Goal: Check status: Check status

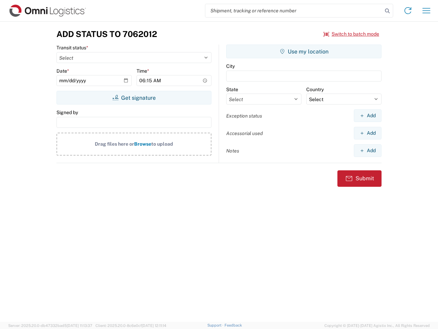
click at [294, 11] on input "search" at bounding box center [294, 10] width 177 height 13
click at [388, 11] on icon at bounding box center [388, 11] width 10 height 10
click at [408, 11] on icon at bounding box center [408, 10] width 11 height 11
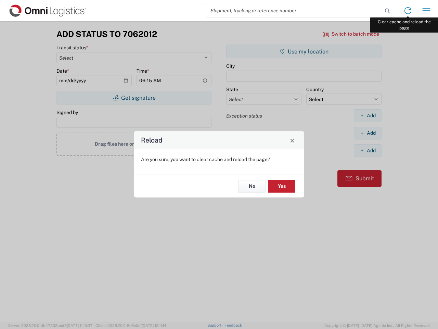
click at [427, 11] on div "Reload Are you sure, you want to clear cache and reload the page? No Yes" at bounding box center [219, 164] width 438 height 329
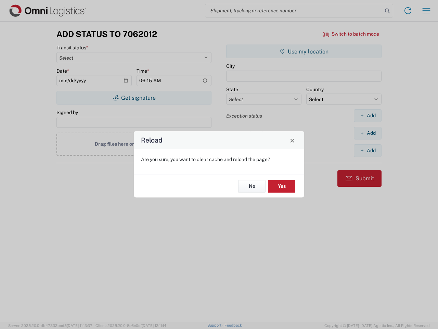
click at [352, 34] on div "Reload Are you sure, you want to clear cache and reload the page? No Yes" at bounding box center [219, 164] width 438 height 329
click at [134, 98] on div "Reload Are you sure, you want to clear cache and reload the page? No Yes" at bounding box center [219, 164] width 438 height 329
click at [304, 51] on div "Reload Are you sure, you want to clear cache and reload the page? No Yes" at bounding box center [219, 164] width 438 height 329
click at [368, 115] on div "Reload Are you sure, you want to clear cache and reload the page? No Yes" at bounding box center [219, 164] width 438 height 329
click at [368, 133] on div "Reload Are you sure, you want to clear cache and reload the page? No Yes" at bounding box center [219, 164] width 438 height 329
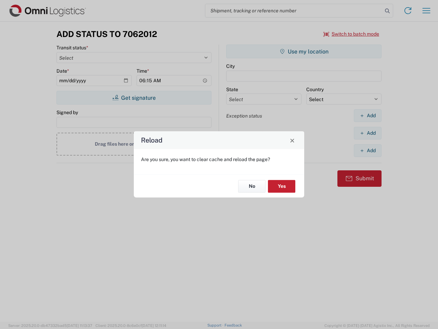
click at [368, 150] on div "Reload Are you sure, you want to clear cache and reload the page? No Yes" at bounding box center [219, 164] width 438 height 329
